Goal: Task Accomplishment & Management: Manage account settings

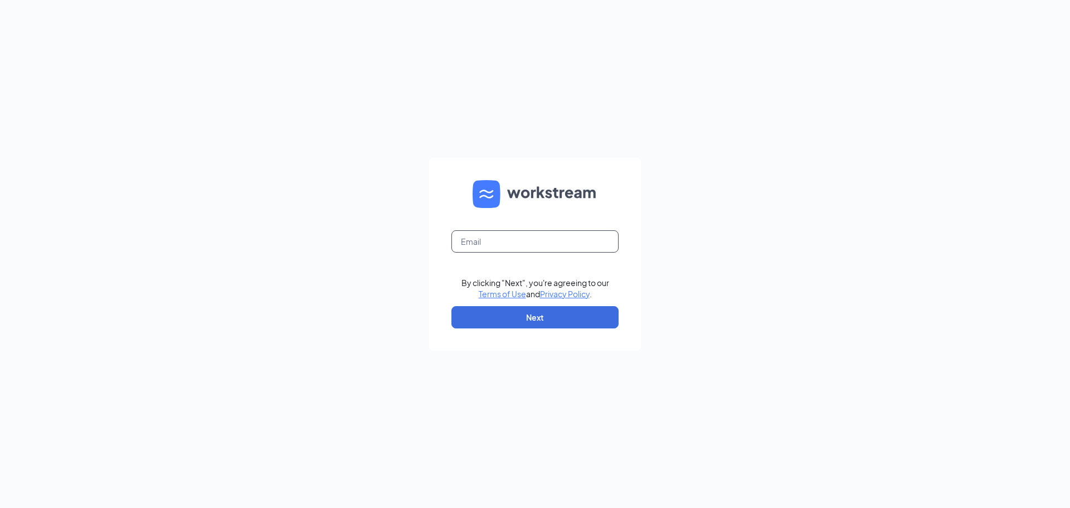
click at [523, 235] on input "text" at bounding box center [534, 241] width 167 height 22
type input "kelley.autumn19@gmail.com"
click at [547, 319] on button "Next" at bounding box center [534, 317] width 167 height 22
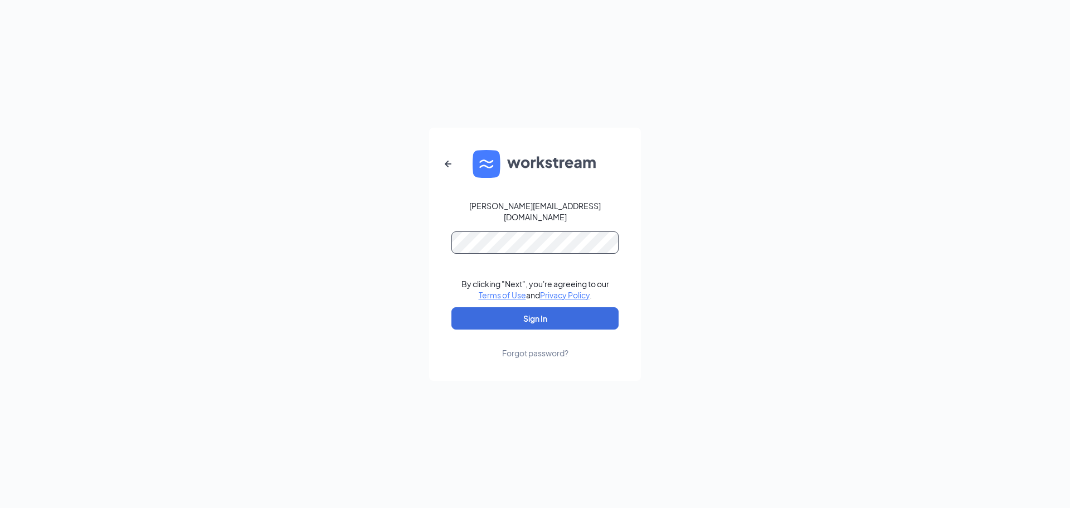
click at [451, 307] on button "Sign In" at bounding box center [534, 318] width 167 height 22
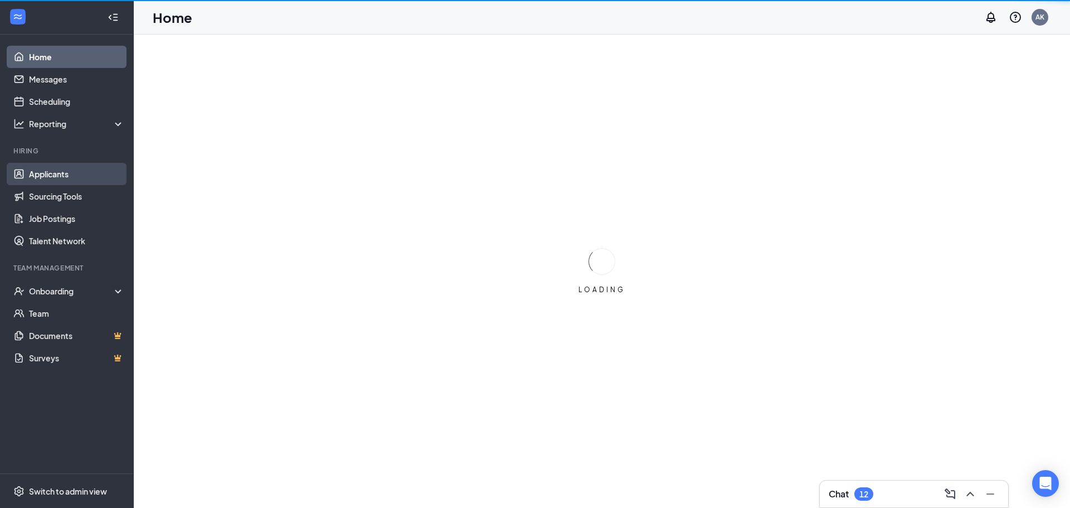
click at [62, 176] on link "Applicants" at bounding box center [76, 174] width 95 height 22
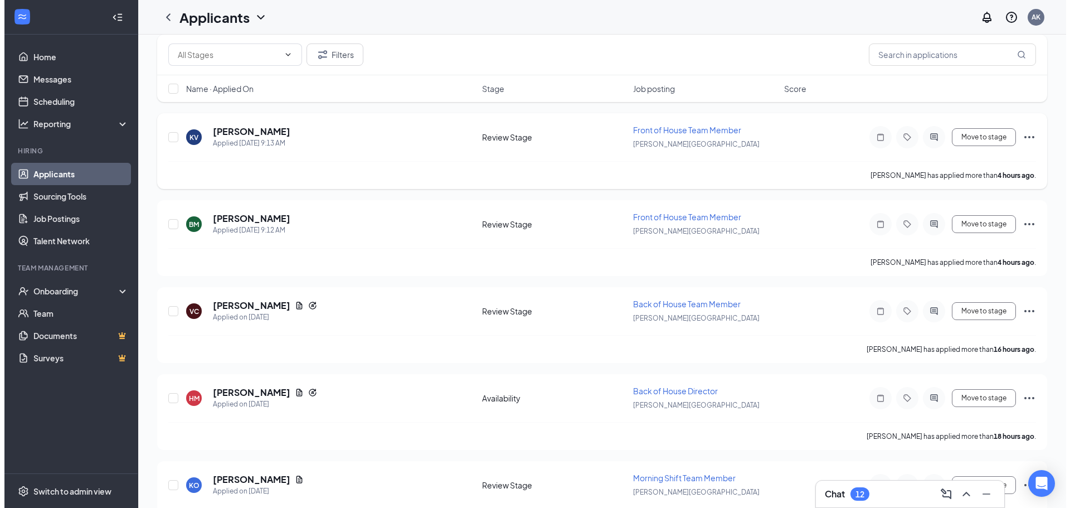
scroll to position [167, 0]
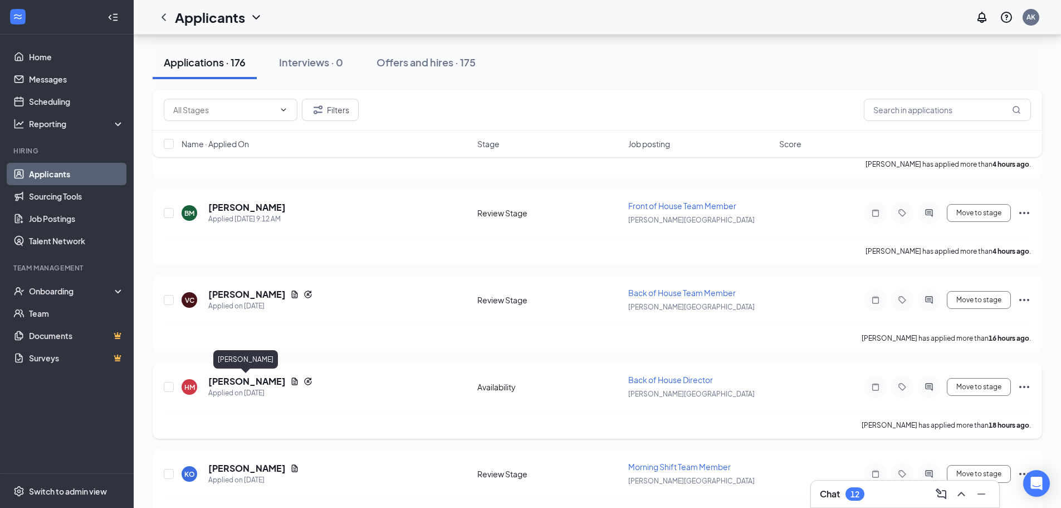
click at [262, 380] on h5 "[PERSON_NAME]" at bounding box center [246, 381] width 77 height 12
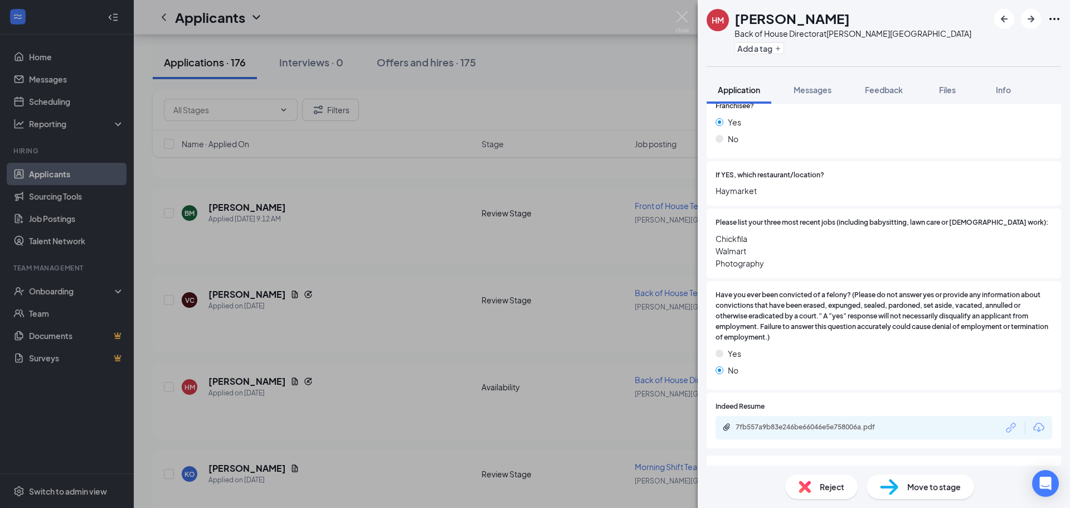
scroll to position [481, 0]
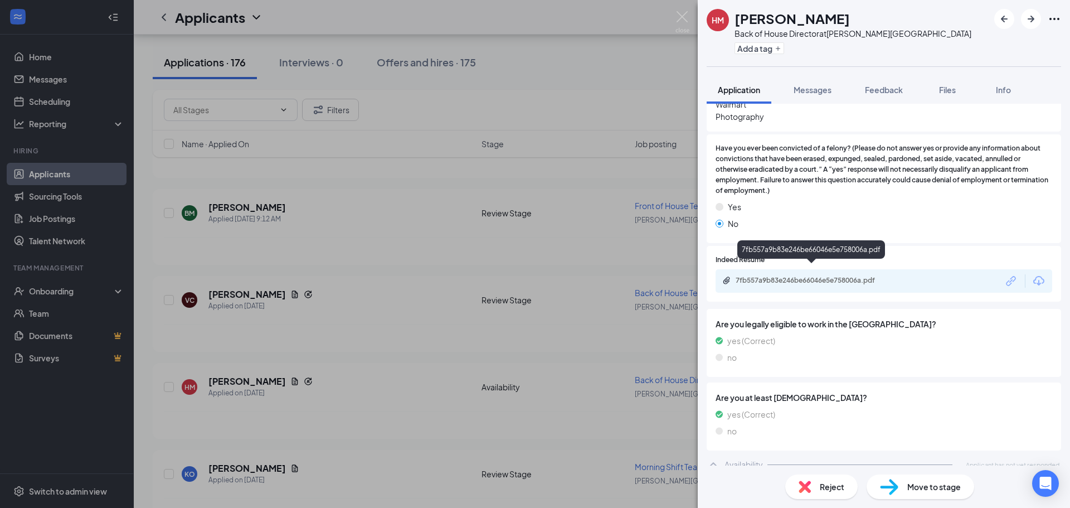
click at [856, 276] on div "7fb557a9b83e246be66046e5e758006a.pdf" at bounding box center [814, 280] width 156 height 9
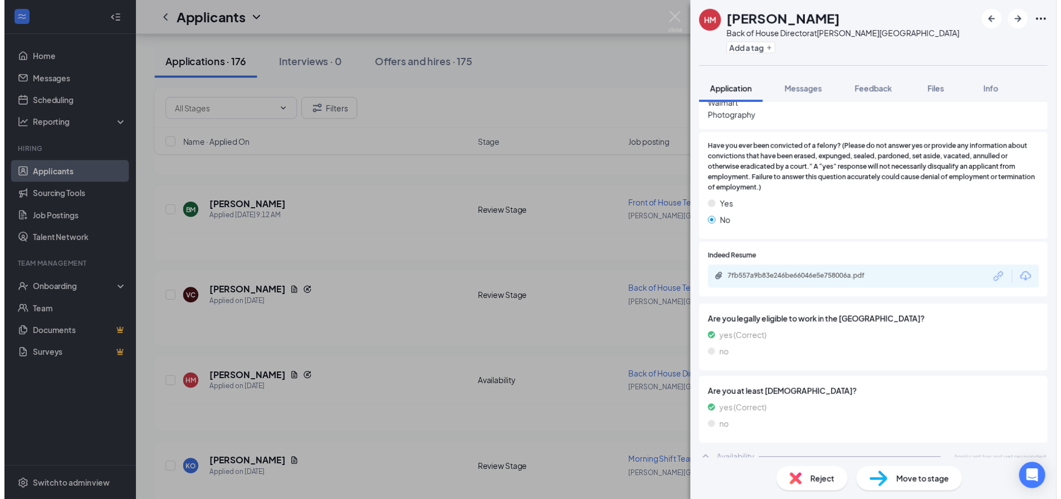
scroll to position [476, 0]
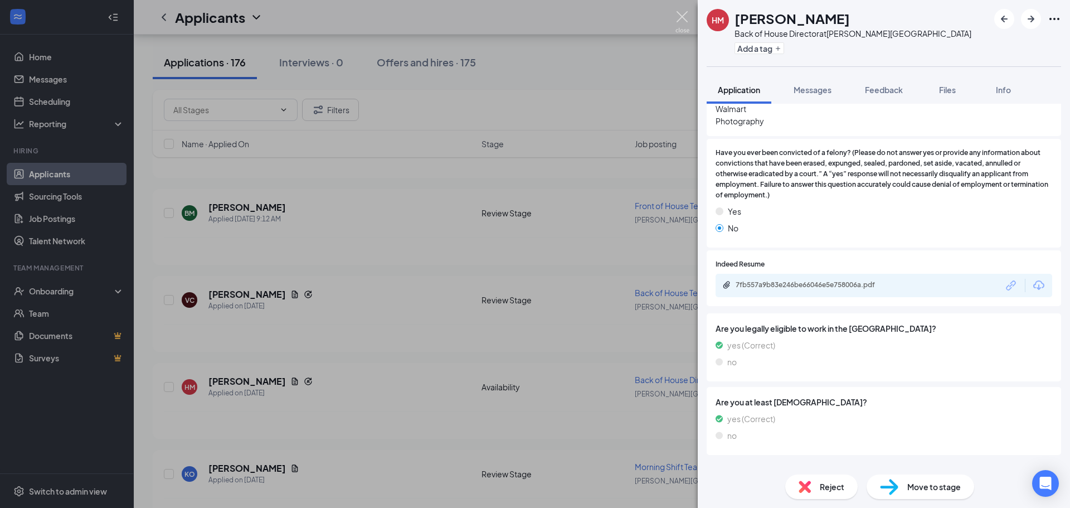
click at [676, 20] on img at bounding box center [682, 22] width 14 height 22
